Goal: Task Accomplishment & Management: Complete application form

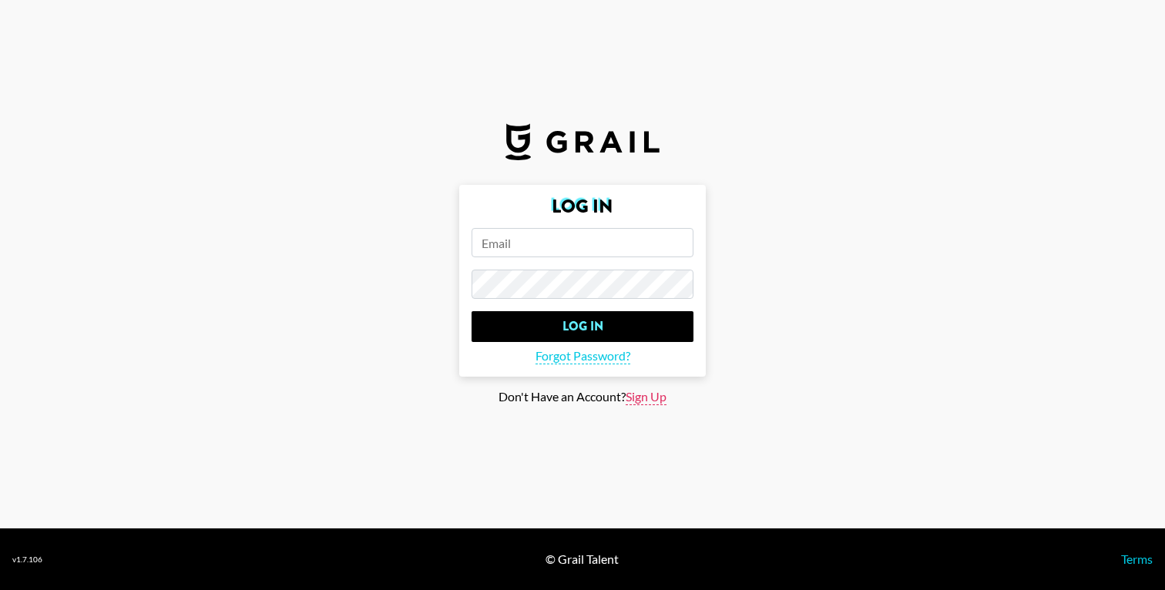
click at [642, 392] on span "Sign Up" at bounding box center [645, 397] width 41 height 16
type input "Sign Up"
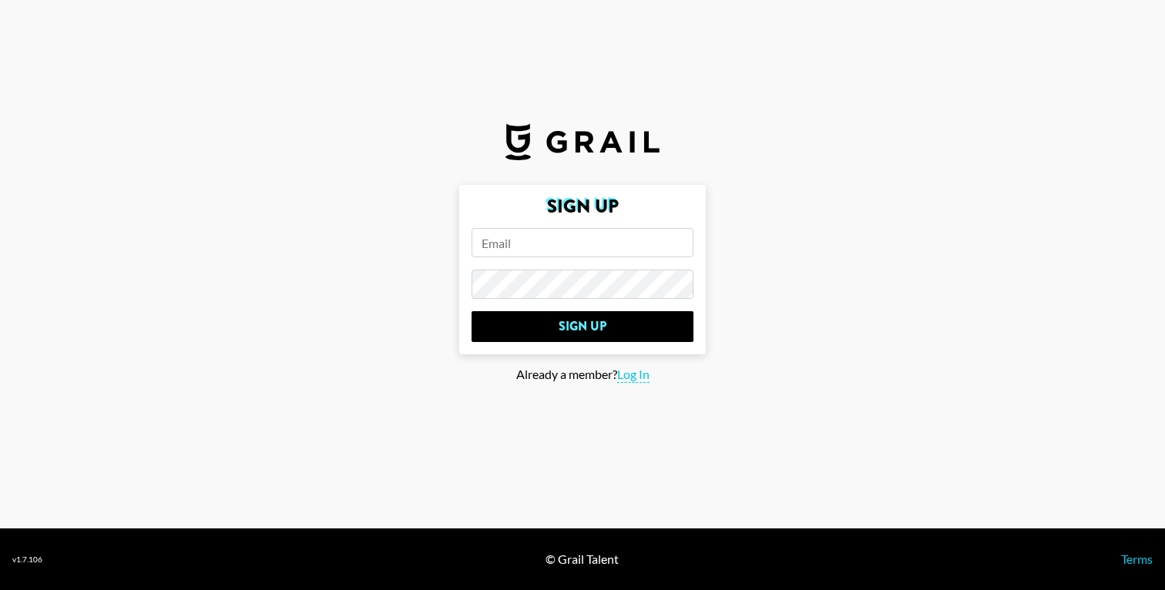
click at [518, 253] on input "email" at bounding box center [582, 242] width 222 height 29
type input "[EMAIL_ADDRESS][DOMAIN_NAME]"
click at [471, 311] on input "Sign Up" at bounding box center [582, 326] width 222 height 31
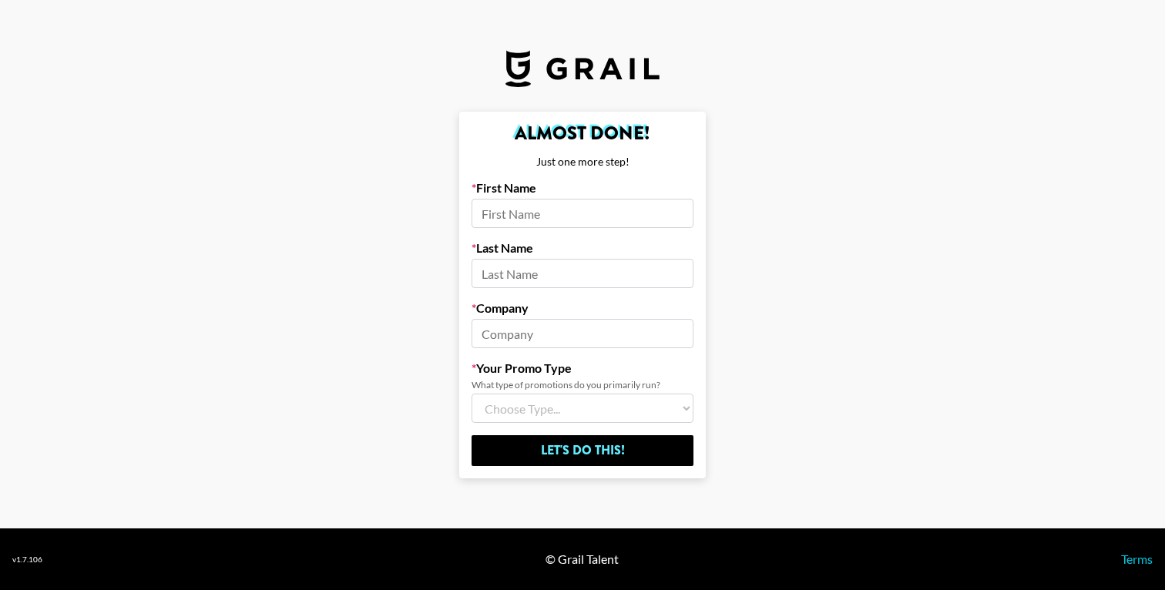
click at [553, 212] on input at bounding box center [582, 213] width 222 height 29
type input "[PERSON_NAME]"
type input "Get Engaged Media"
click at [550, 411] on select "Choose Type... Song Promos Brand Promos Both (I work at an Agency)" at bounding box center [582, 408] width 222 height 29
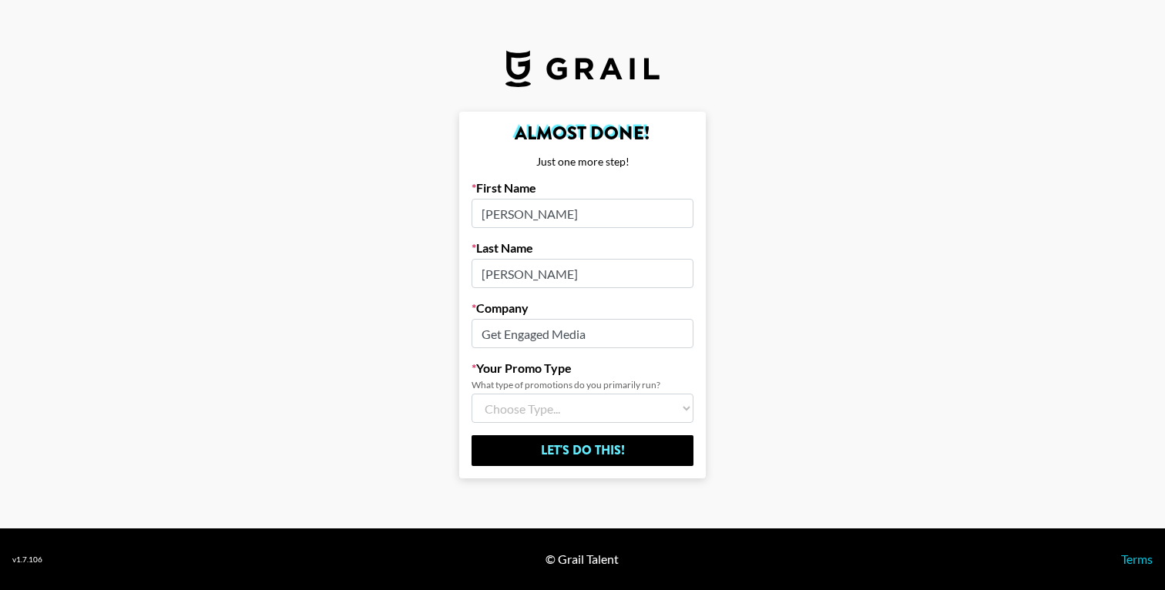
select select "Multi"
click at [471, 394] on select "Choose Type... Song Promos Brand Promos Both (I work at an Agency)" at bounding box center [582, 408] width 222 height 29
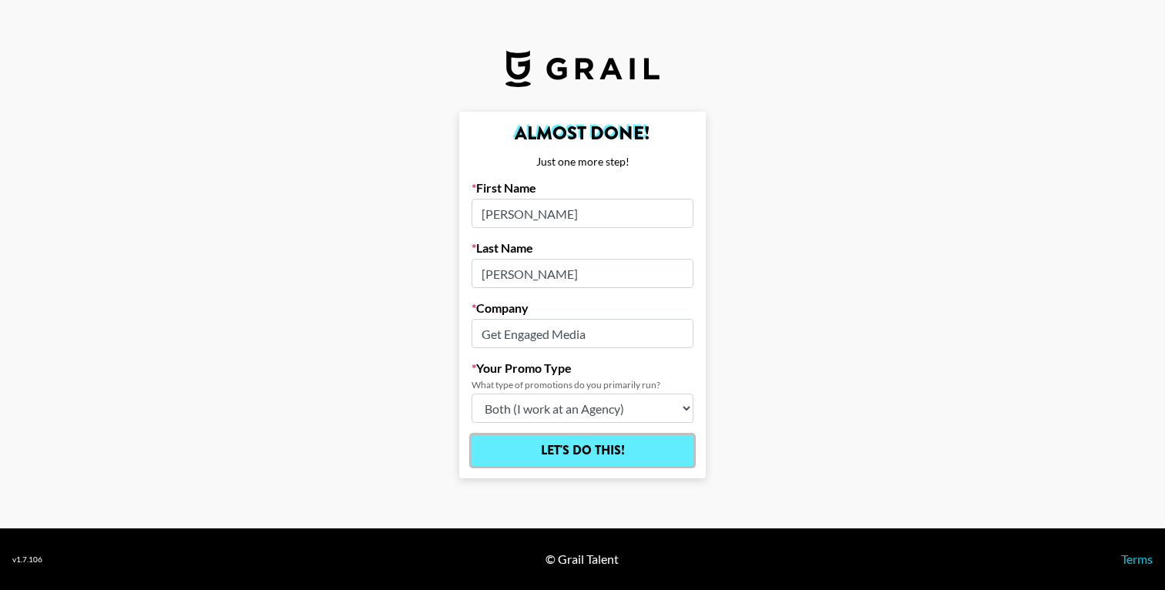
click at [598, 456] on input "Let's Do This!" at bounding box center [582, 450] width 222 height 31
select select "Song"
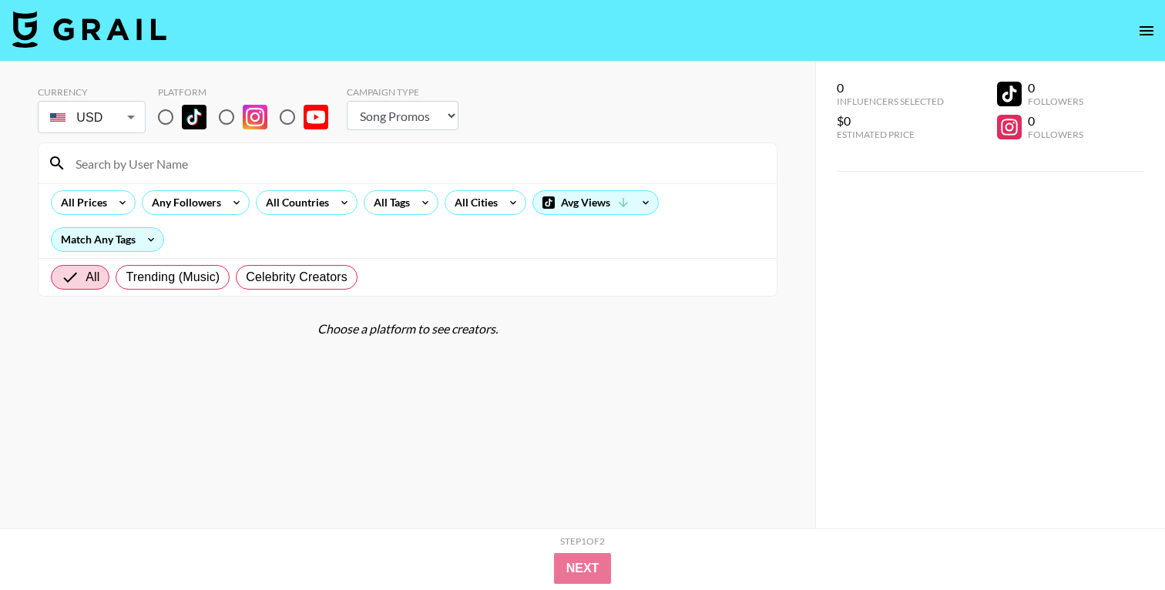
click at [294, 164] on input at bounding box center [416, 163] width 701 height 25
click at [224, 410] on section "Currency USD USD ​ Platform Campaign Type Choose Type... Song Promos Brand Prom…" at bounding box center [407, 307] width 739 height 467
click at [129, 155] on input at bounding box center [416, 163] width 701 height 25
paste input "terryreloaded"
type input "terryreloaded"
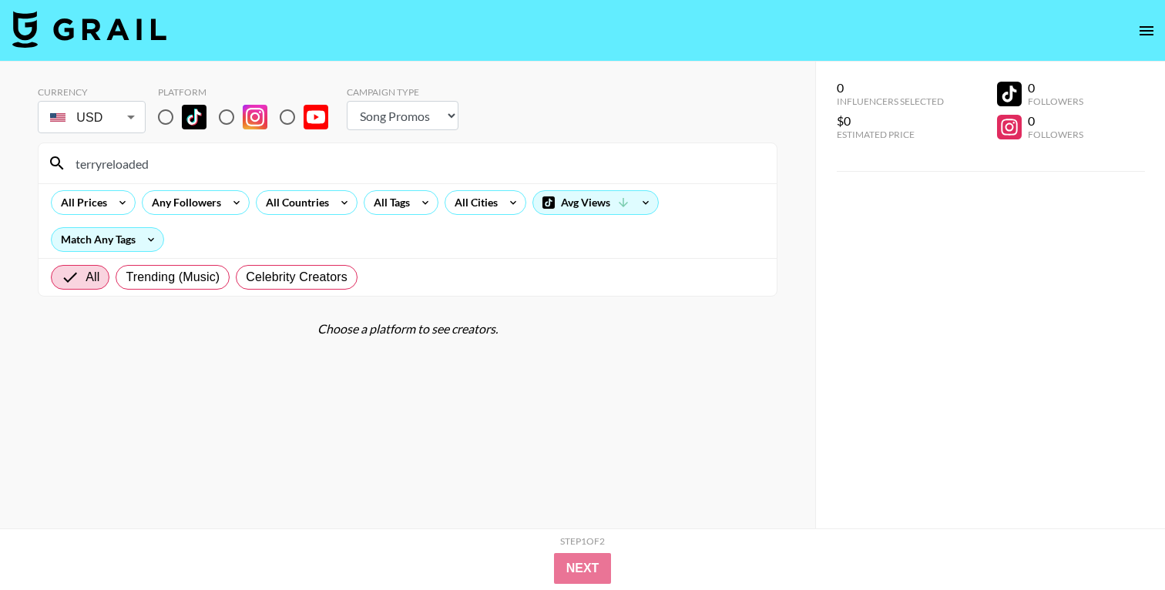
click at [257, 165] on input "terryreloaded" at bounding box center [416, 163] width 701 height 25
paste input "isseypovs"
click at [551, 454] on section "Currency USD USD ​ Platform Campaign Type Choose Type... Song Promos Brand Prom…" at bounding box center [407, 307] width 739 height 467
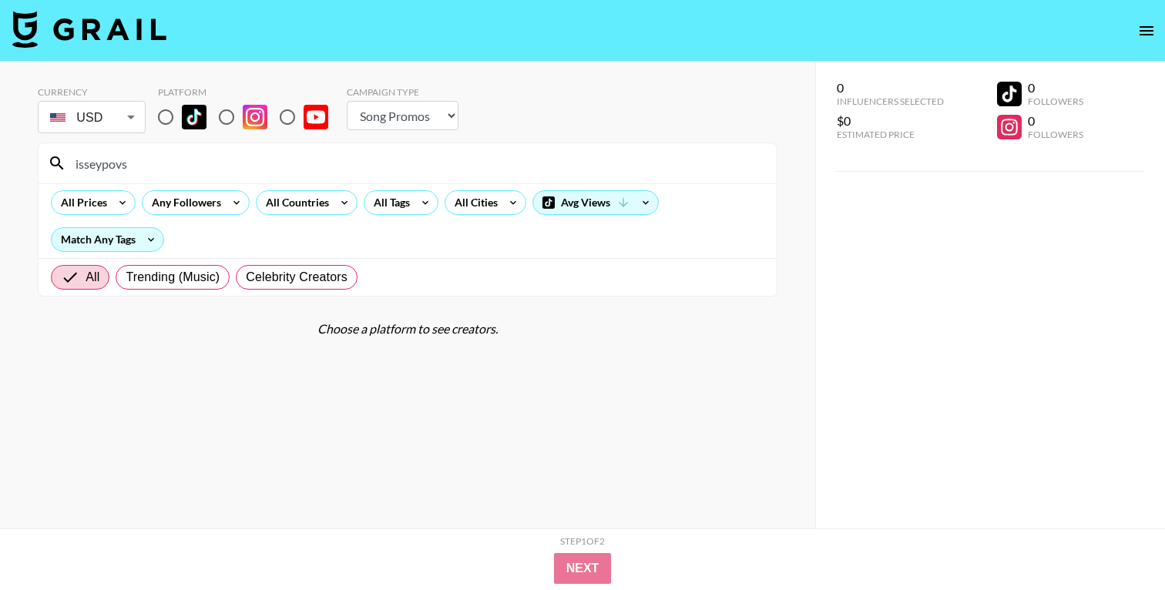
click at [156, 165] on input "isseypovs" at bounding box center [416, 163] width 701 height 25
click at [163, 160] on input "isseypovs" at bounding box center [416, 163] width 701 height 25
click at [215, 155] on input "isseypovs" at bounding box center [416, 163] width 701 height 25
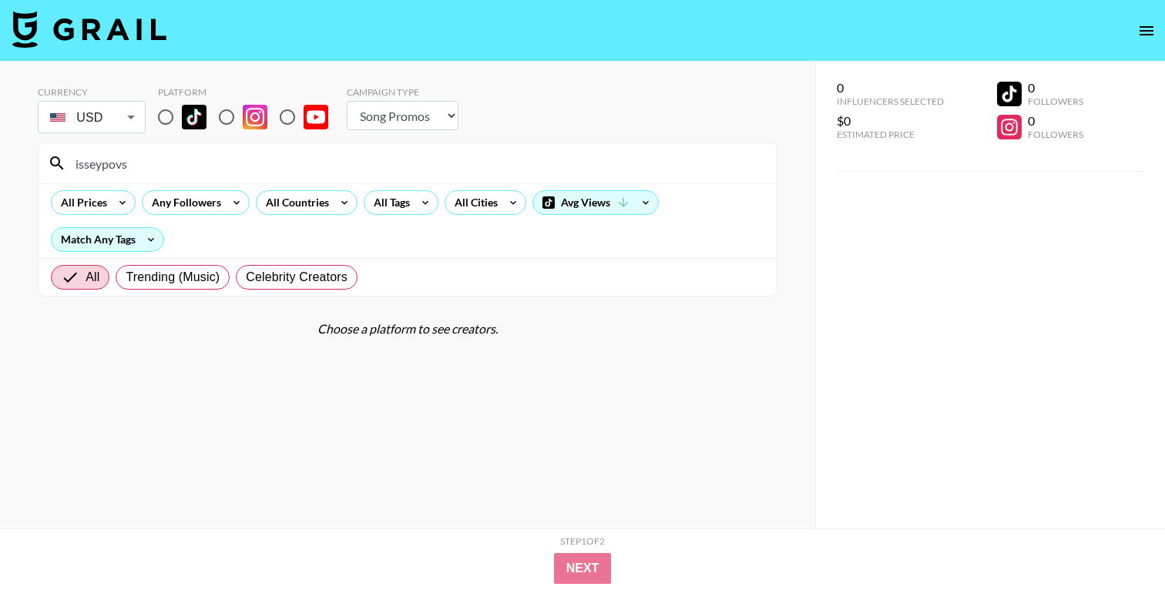
click at [215, 155] on input "isseypovs" at bounding box center [416, 163] width 701 height 25
paste input "scarlet_may.1"
type input "scarlet_may.1"
click at [165, 118] on input "radio" at bounding box center [165, 117] width 32 height 32
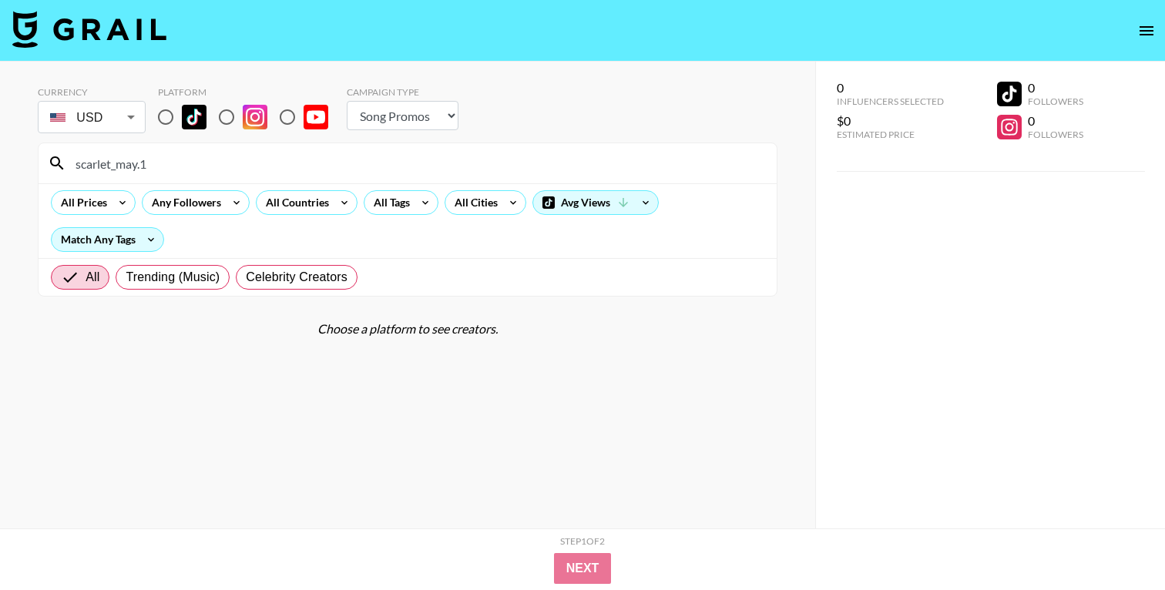
radio input "true"
click at [183, 159] on input "scarlet_may.1" at bounding box center [416, 163] width 701 height 25
click at [1142, 32] on icon "open drawer" at bounding box center [1146, 31] width 18 height 18
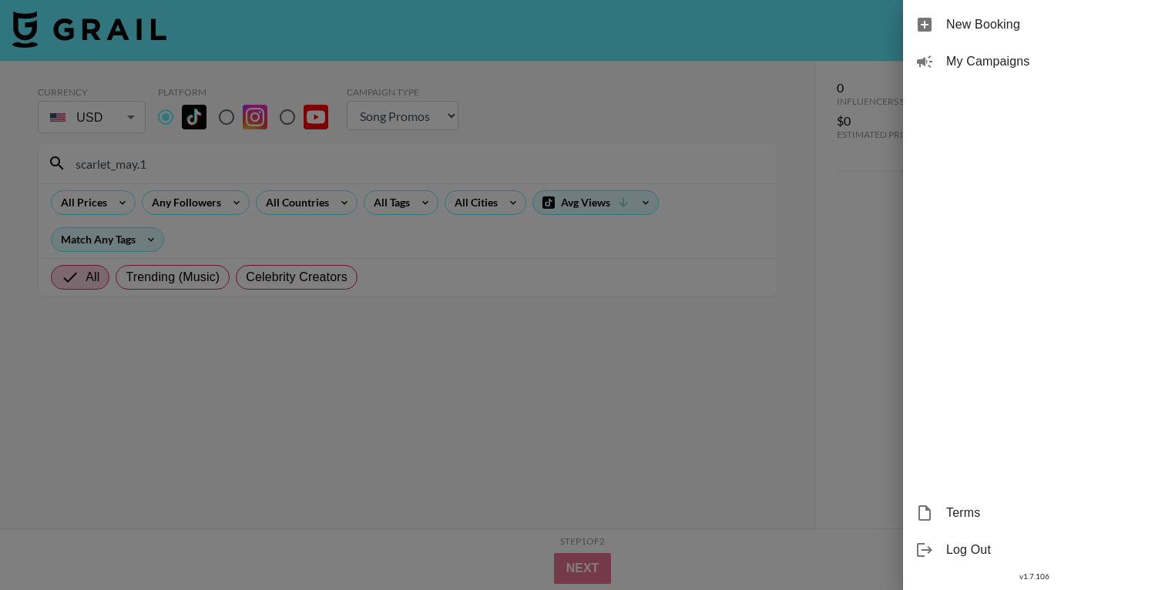
click at [749, 347] on div at bounding box center [582, 295] width 1165 height 590
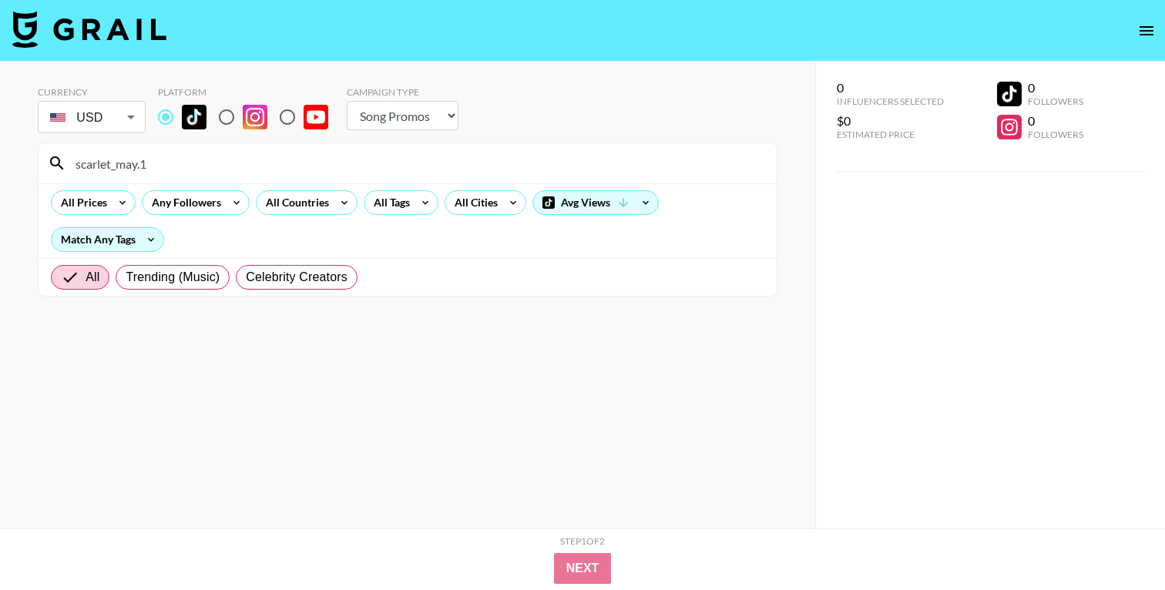
click at [88, 53] on nav at bounding box center [582, 31] width 1165 height 62
click at [46, 35] on img at bounding box center [89, 29] width 154 height 37
select select "Song"
click at [164, 122] on input "radio" at bounding box center [165, 117] width 32 height 32
radio input "true"
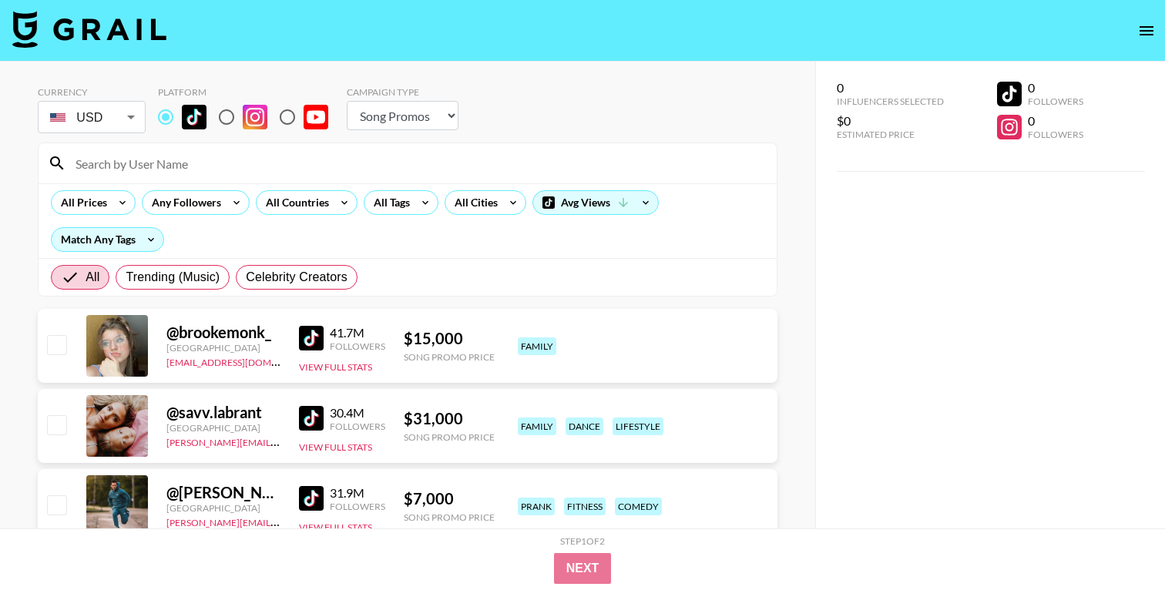
click at [159, 165] on input at bounding box center [416, 163] width 701 height 25
paste input "scarlet_may.1"
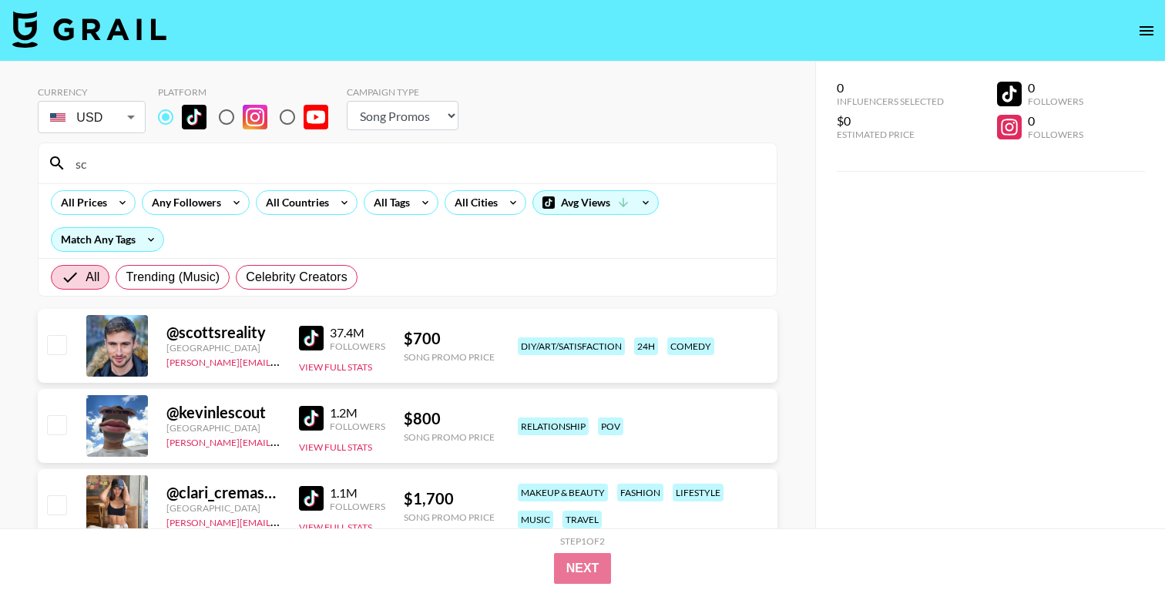
type input "s"
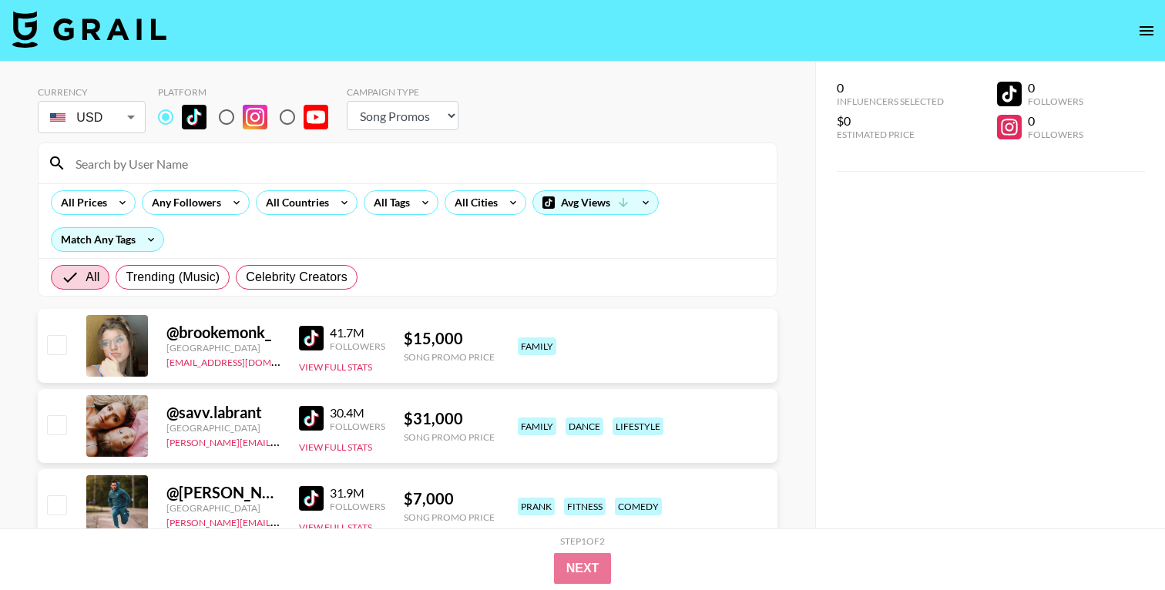
scroll to position [10, 0]
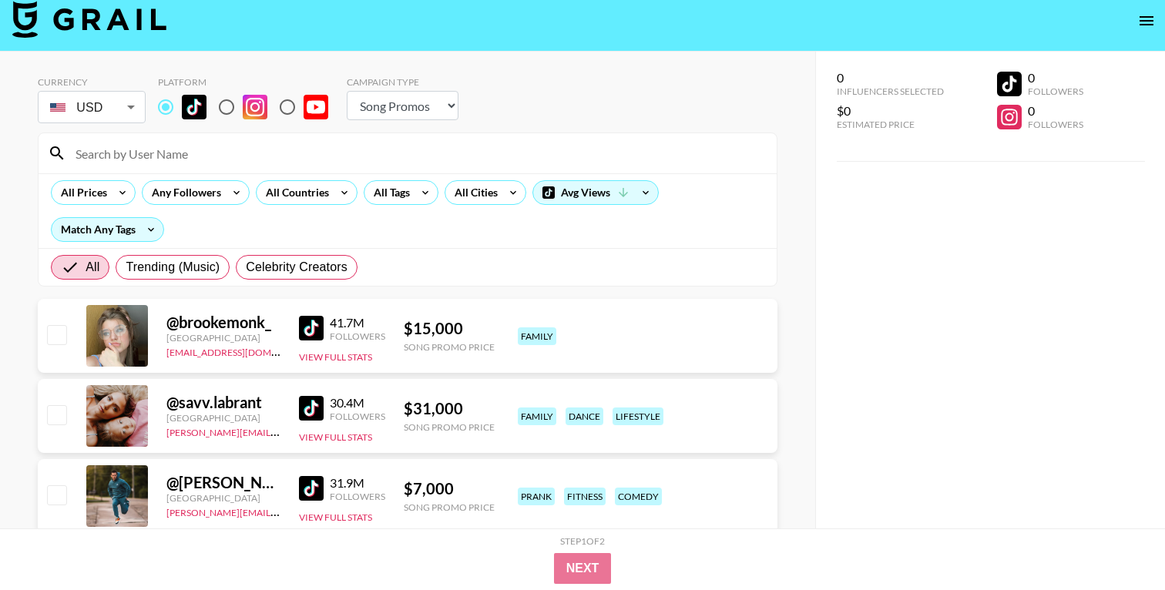
paste input "bhadie.kellyy"
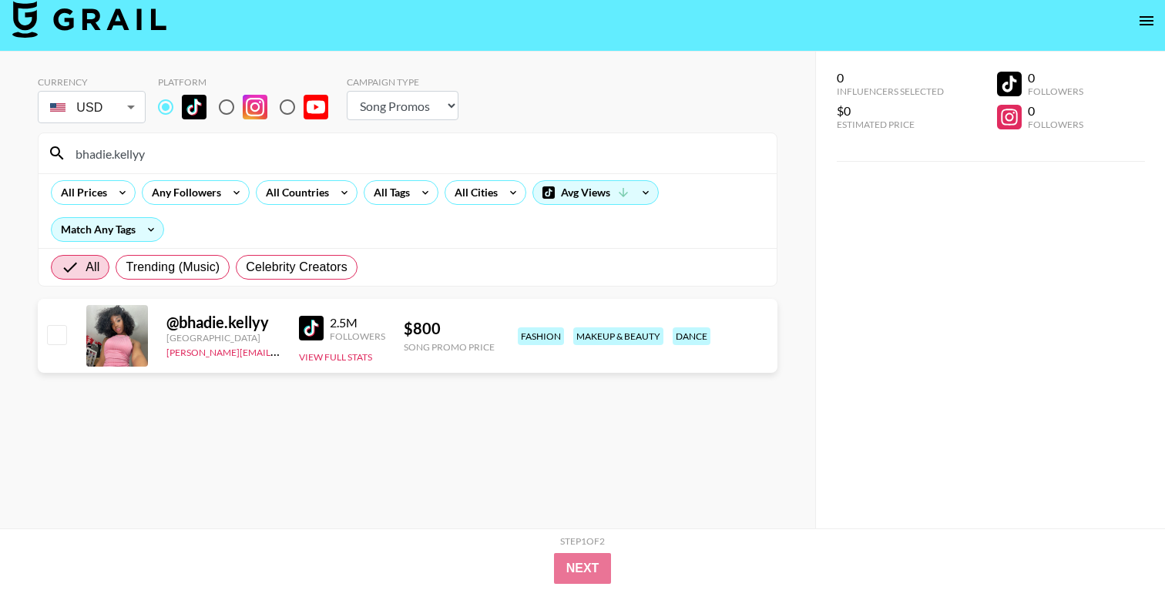
type input "bhadie.kellyy"
click at [262, 151] on input "bhadie.kellyy" at bounding box center [416, 153] width 701 height 25
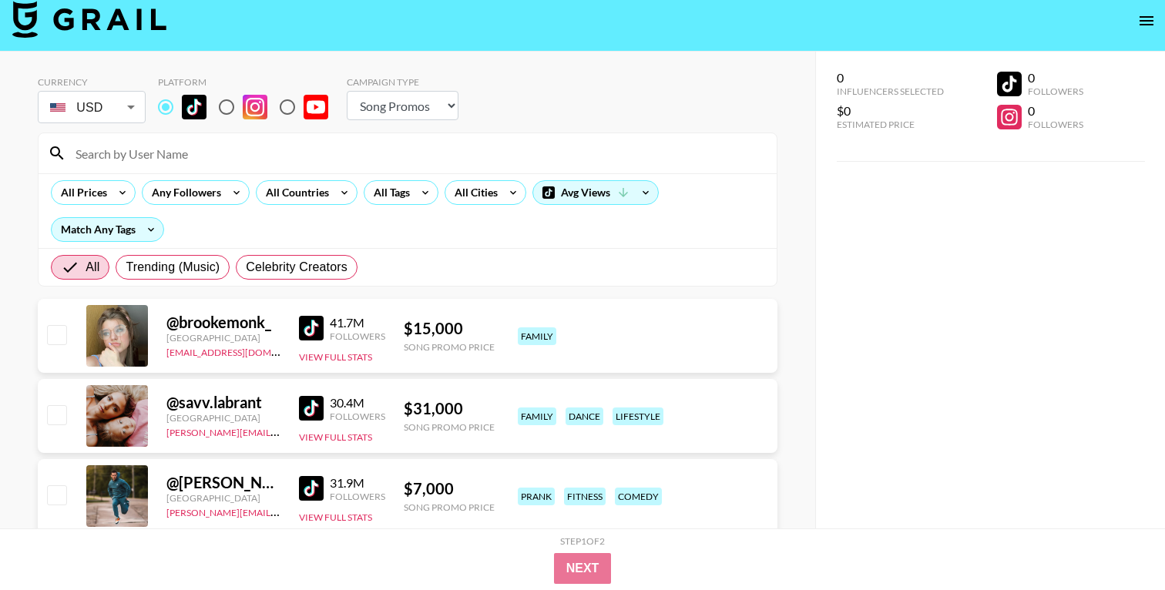
paste input "ry2ky"
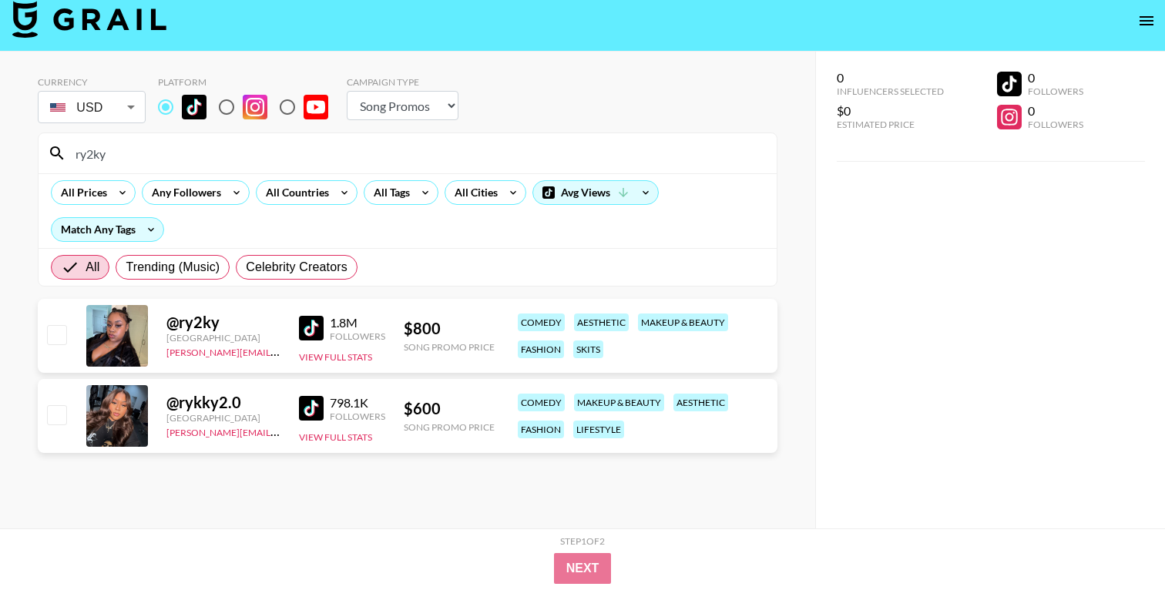
click at [266, 142] on input "ry2ky" at bounding box center [416, 153] width 701 height 25
paste input "marbellabb"
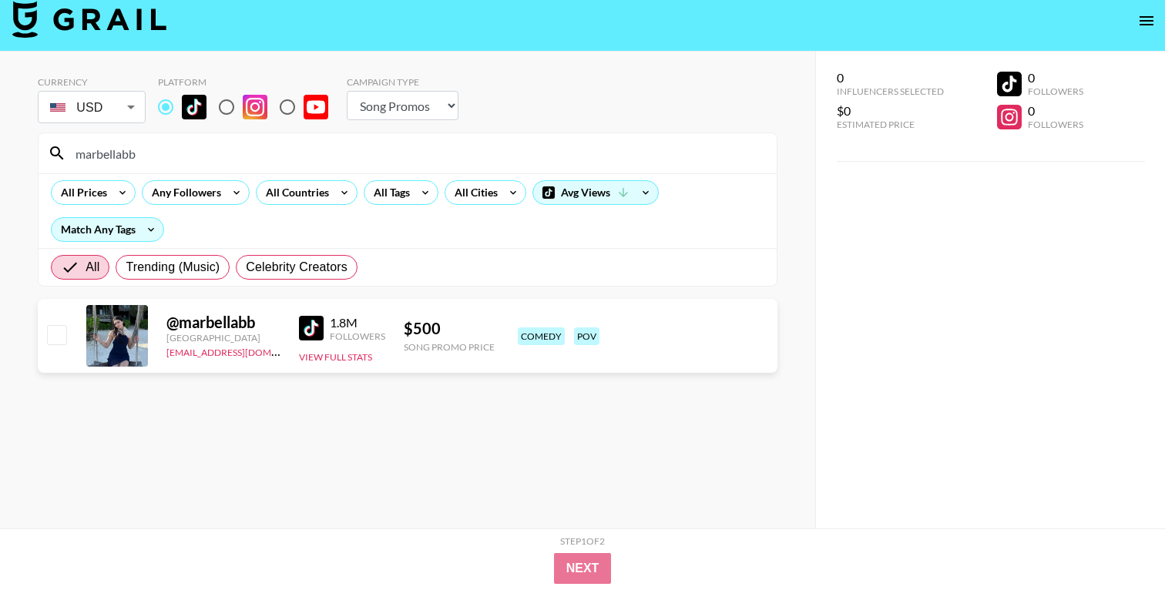
click at [268, 156] on input "marbellabb" at bounding box center [416, 153] width 701 height 25
paste input "itsniane"
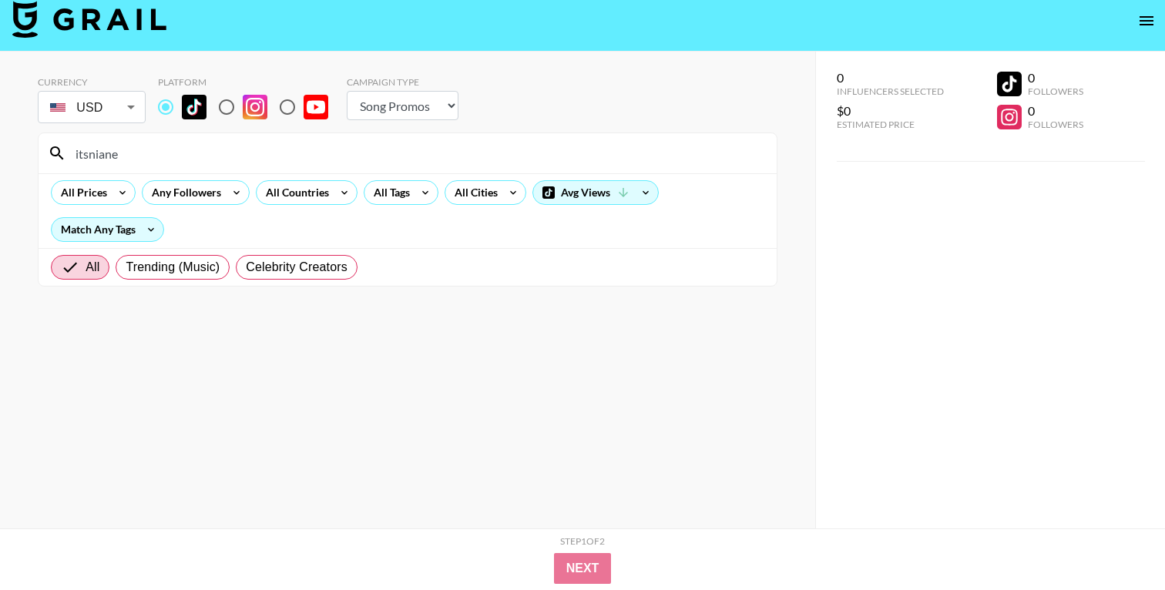
click at [392, 142] on input "itsniane" at bounding box center [416, 153] width 701 height 25
paste input "beautyofliyah"
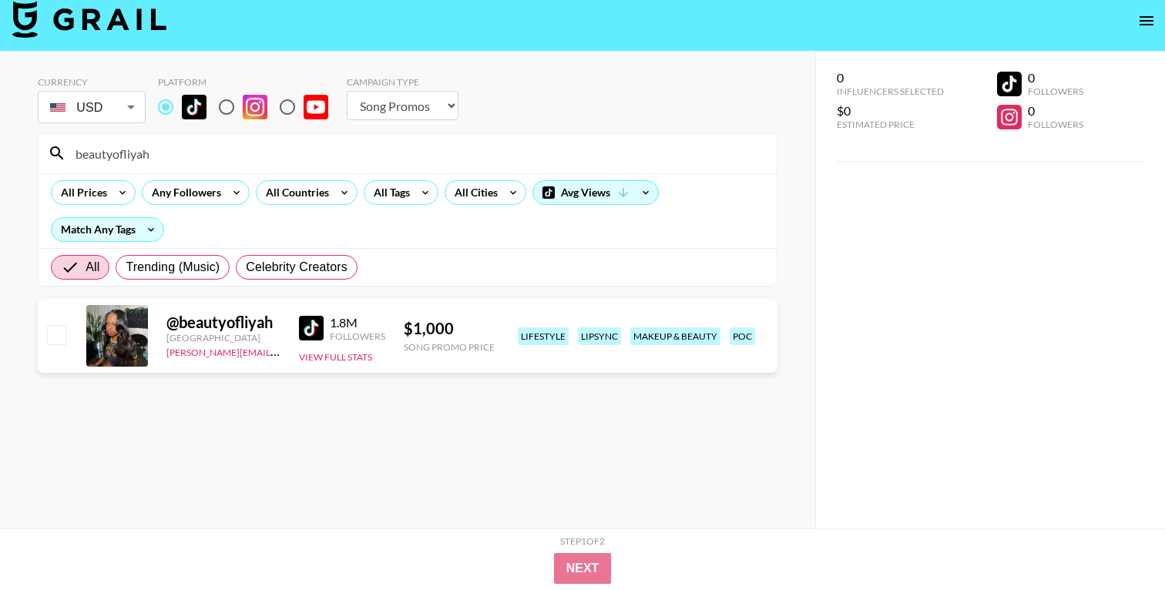
paste input "beautyofliyah"
click at [222, 146] on input "beautyofliyah" at bounding box center [416, 153] width 701 height 25
click at [220, 148] on input "beautyofliyah" at bounding box center [416, 153] width 701 height 25
paste input "jordanherseyyy"
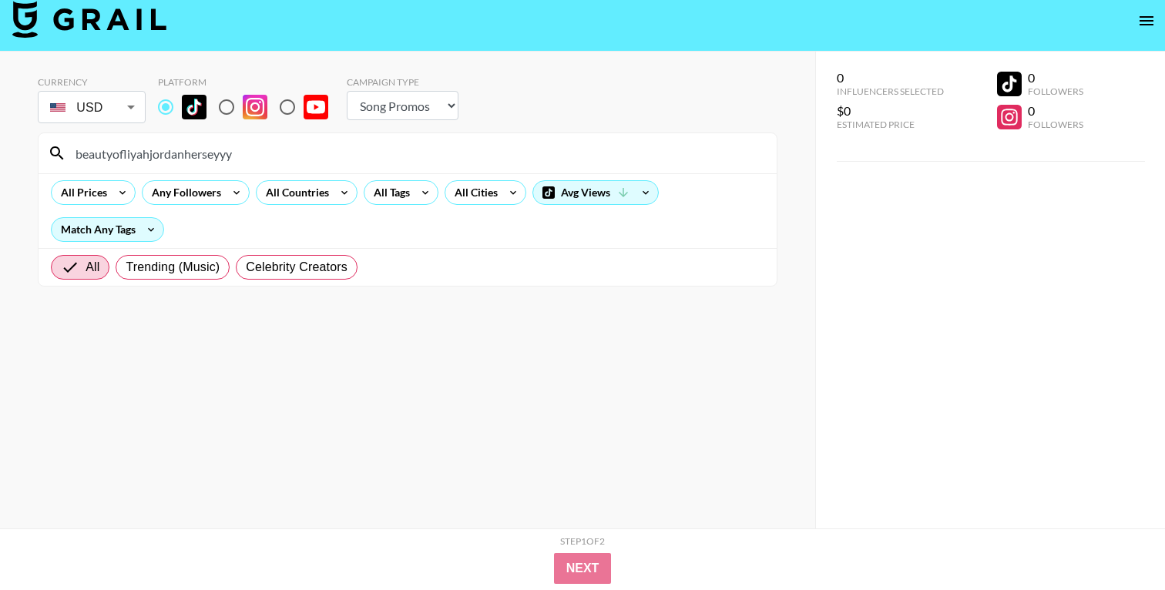
drag, startPoint x: 149, startPoint y: 157, endPoint x: 29, endPoint y: 153, distance: 119.4
click at [29, 153] on div "Currency USD USD ​ Platform Campaign Type Choose Type... Song Promos Brand Prom…" at bounding box center [407, 316] width 815 height 528
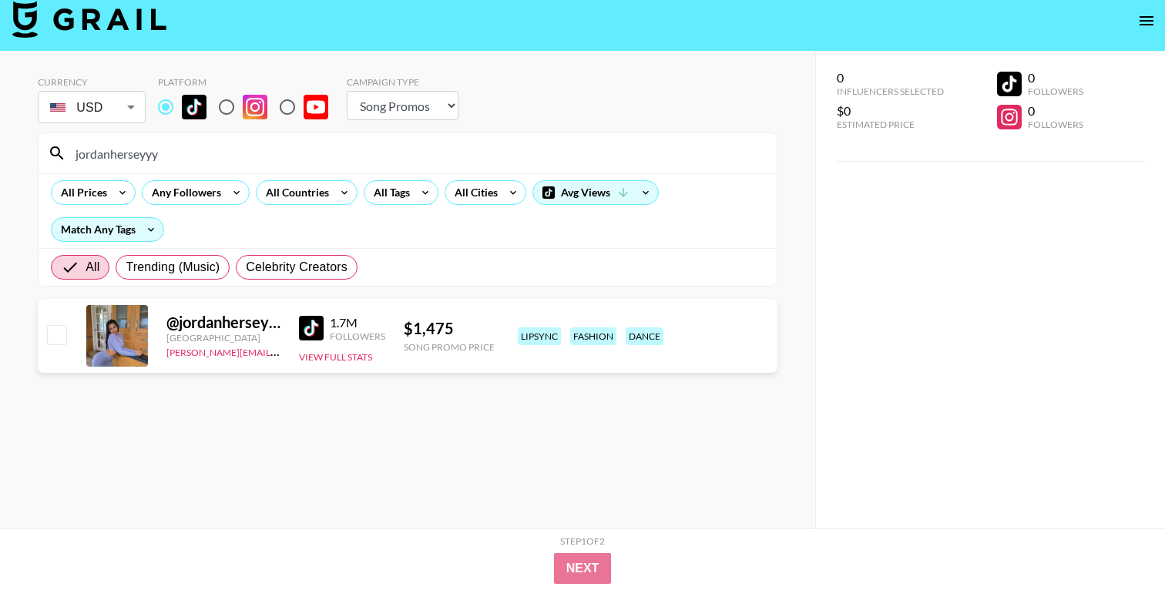
click at [181, 173] on div "All Prices Any Followers All Countries All Tags All Cities Avg Views Match Any …" at bounding box center [408, 210] width 738 height 75
click at [179, 159] on input "jordanherseyyy" at bounding box center [416, 153] width 701 height 25
paste input "naarjesse"
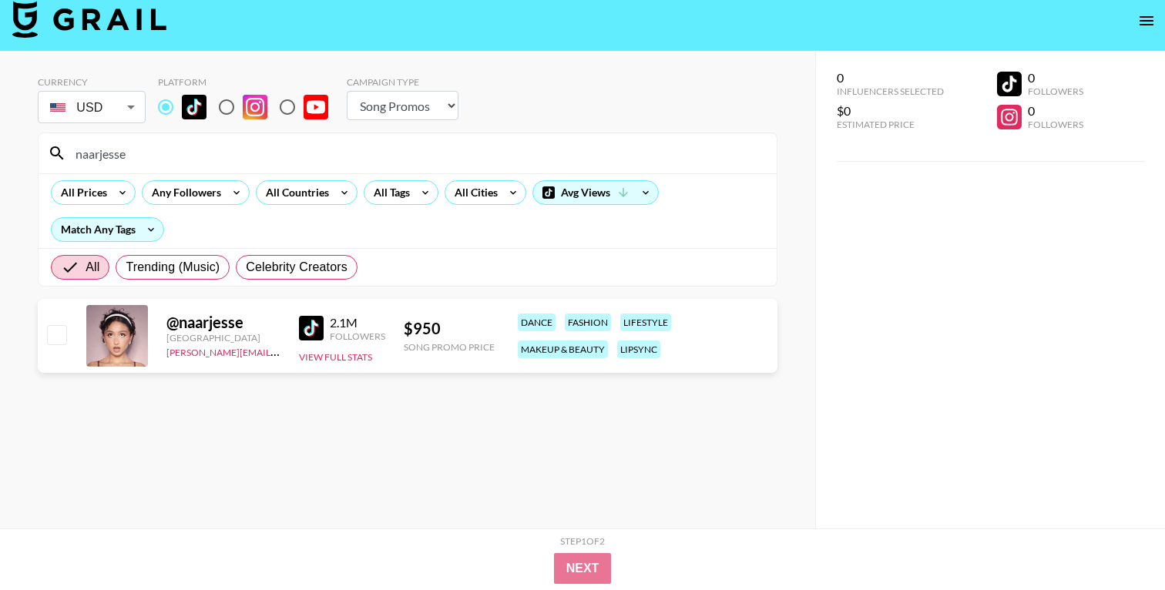
click at [139, 156] on input "naarjesse" at bounding box center [416, 153] width 701 height 25
paste input "@peachysprinkles"
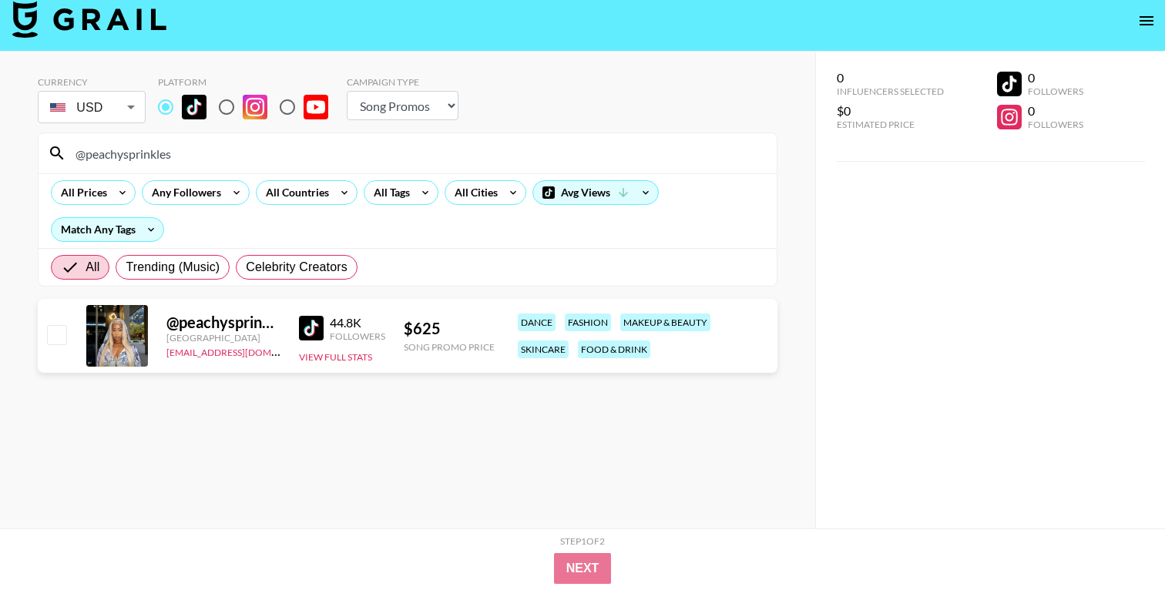
click at [380, 159] on input "@peachysprinkles" at bounding box center [416, 153] width 701 height 25
paste input "amina.rashid1"
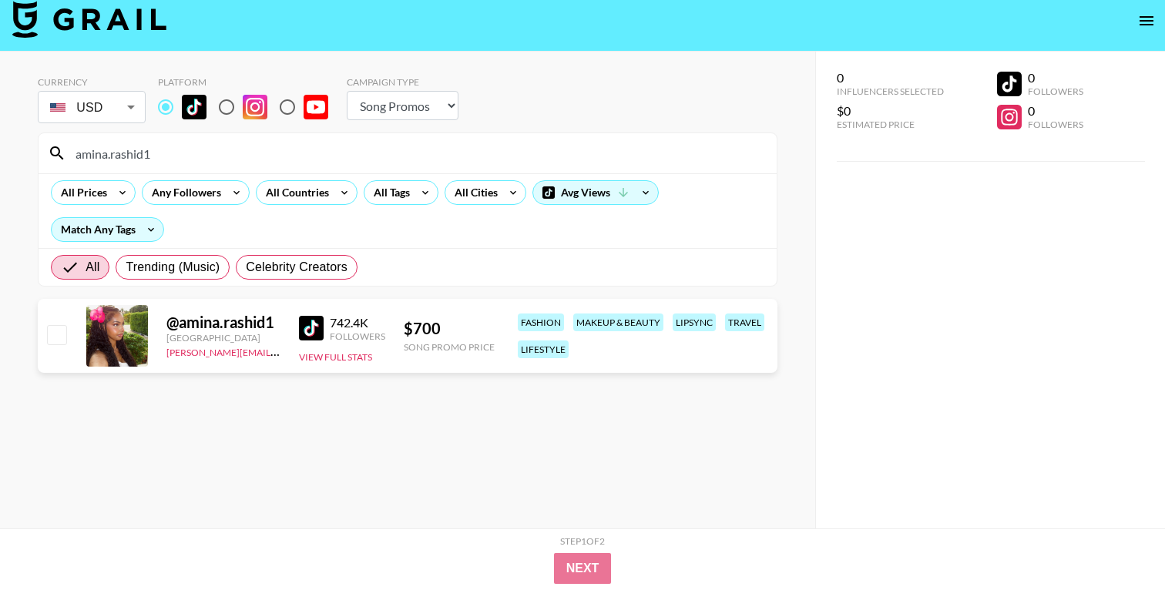
click at [230, 164] on input "amina.rashid1" at bounding box center [416, 153] width 701 height 25
paste input "manymias"
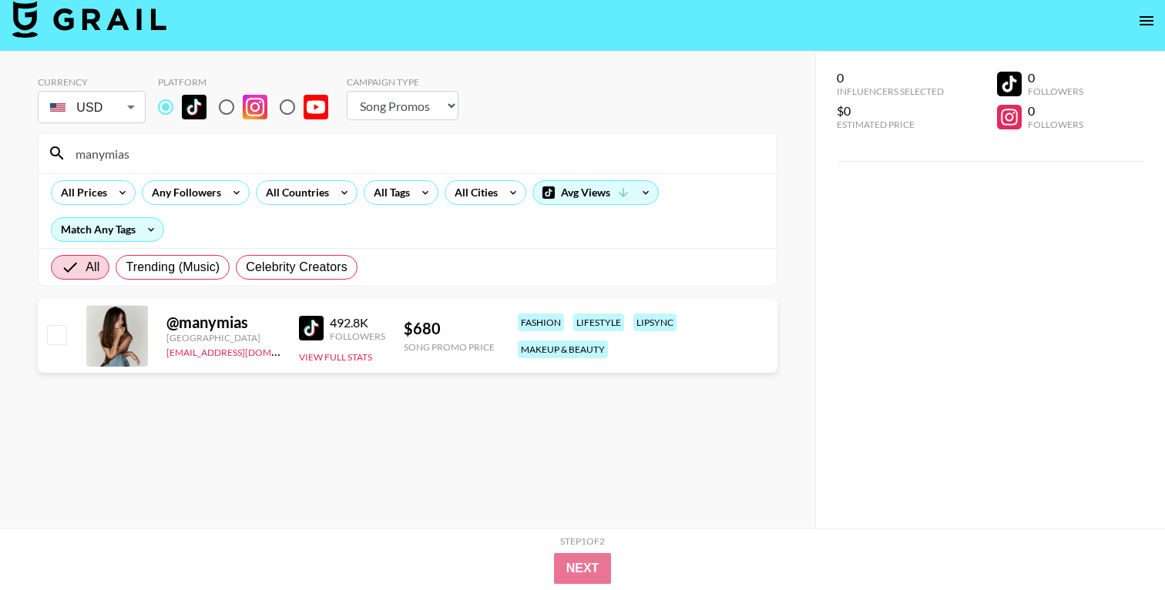
type input "manymias"
